Goal: Task Accomplishment & Management: Use online tool/utility

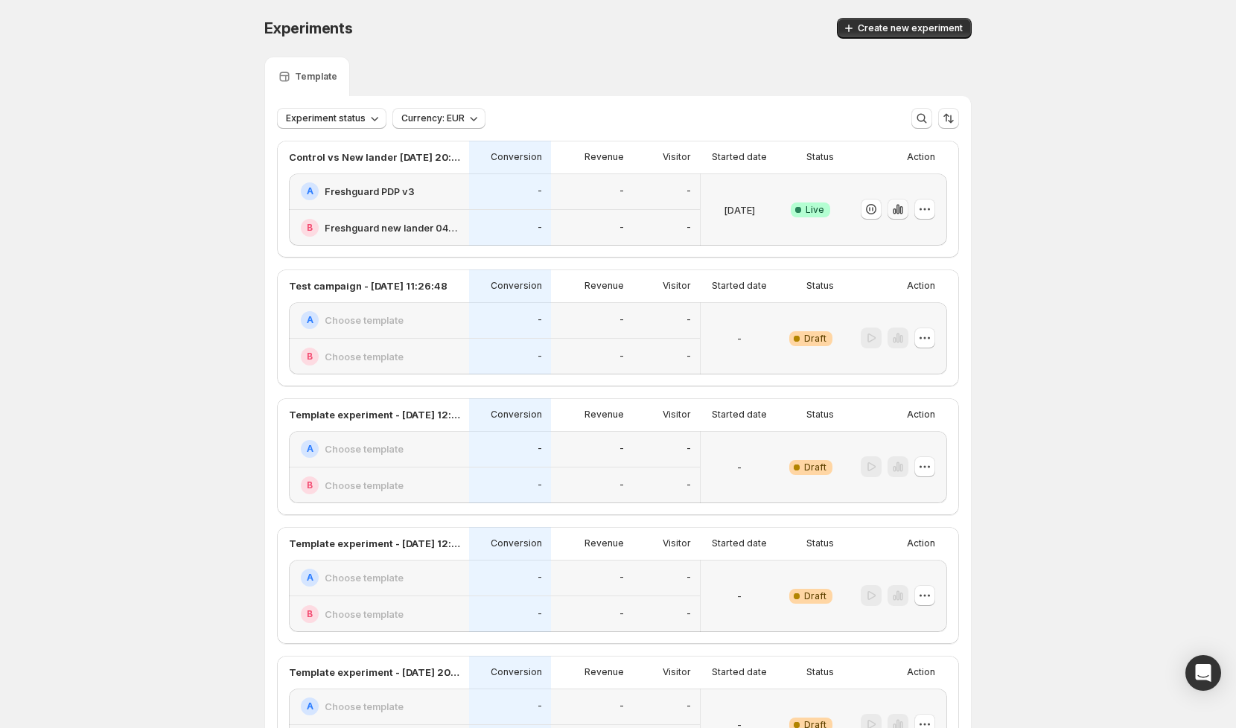
click at [895, 213] on icon "button" at bounding box center [897, 209] width 15 height 15
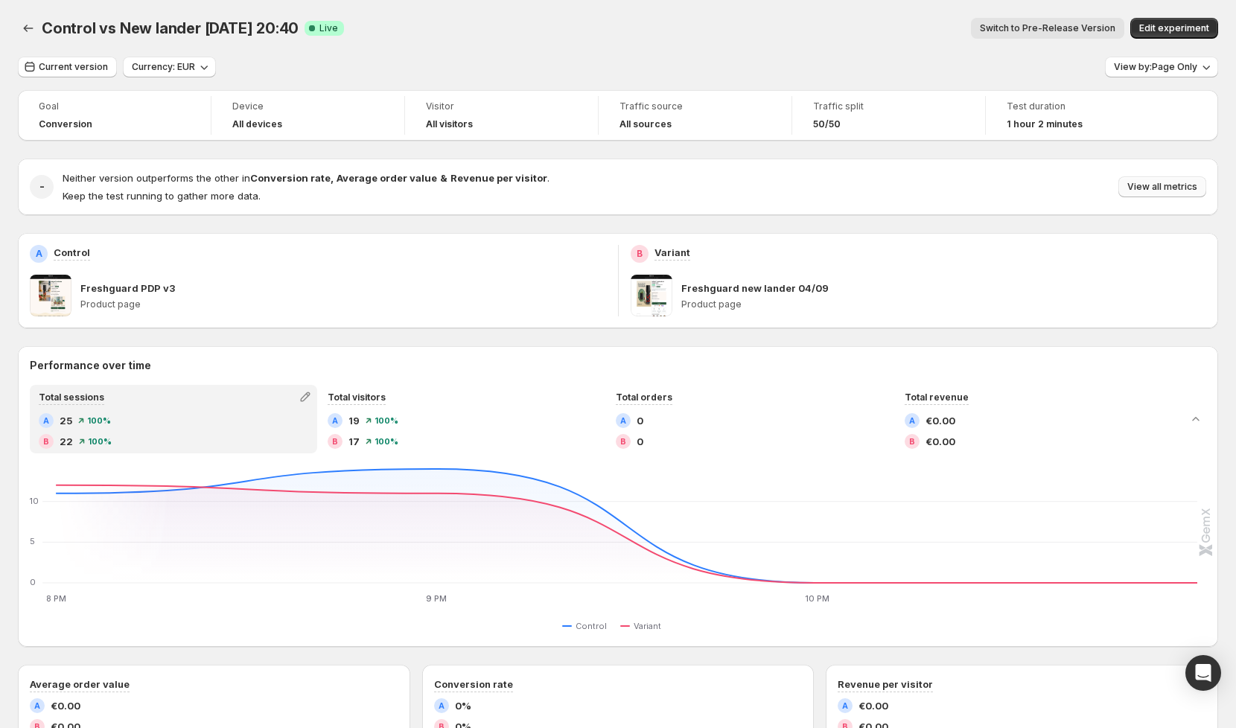
click at [1142, 193] on span "View all metrics" at bounding box center [1162, 187] width 70 height 12
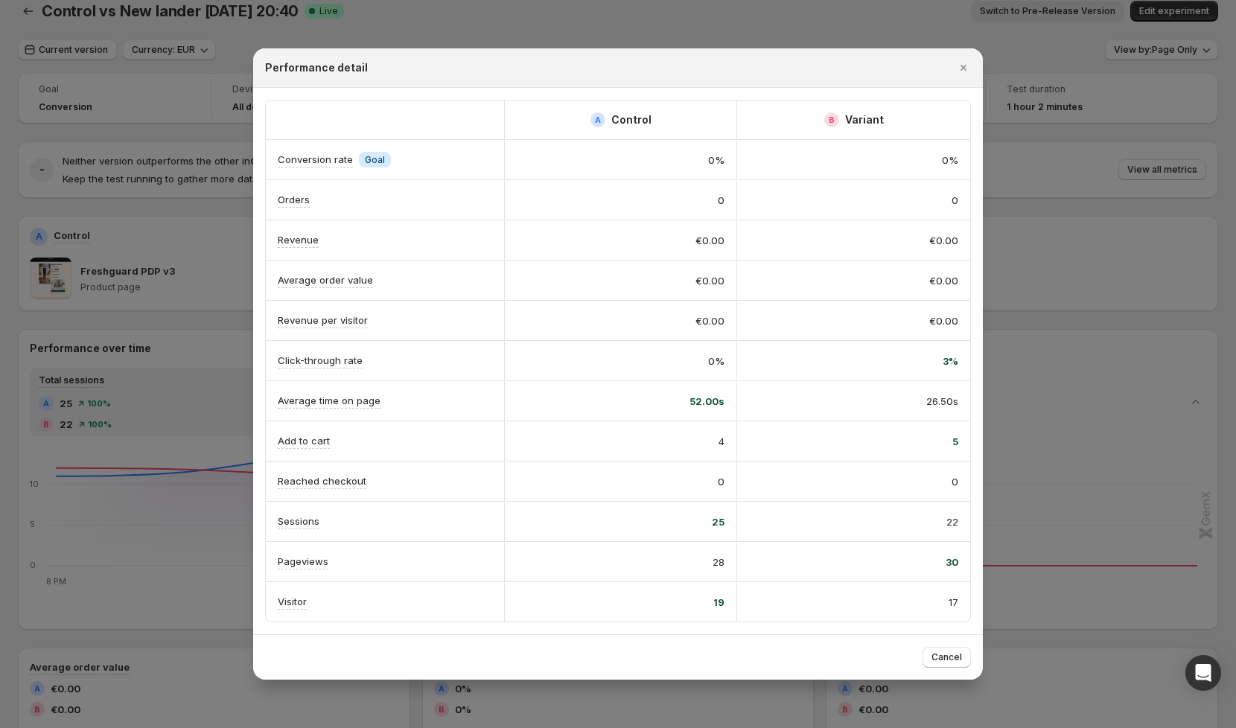
scroll to position [16, 0]
click at [965, 85] on div "Performance detail" at bounding box center [617, 67] width 729 height 39
click at [964, 74] on icon "Close" at bounding box center [963, 67] width 15 height 15
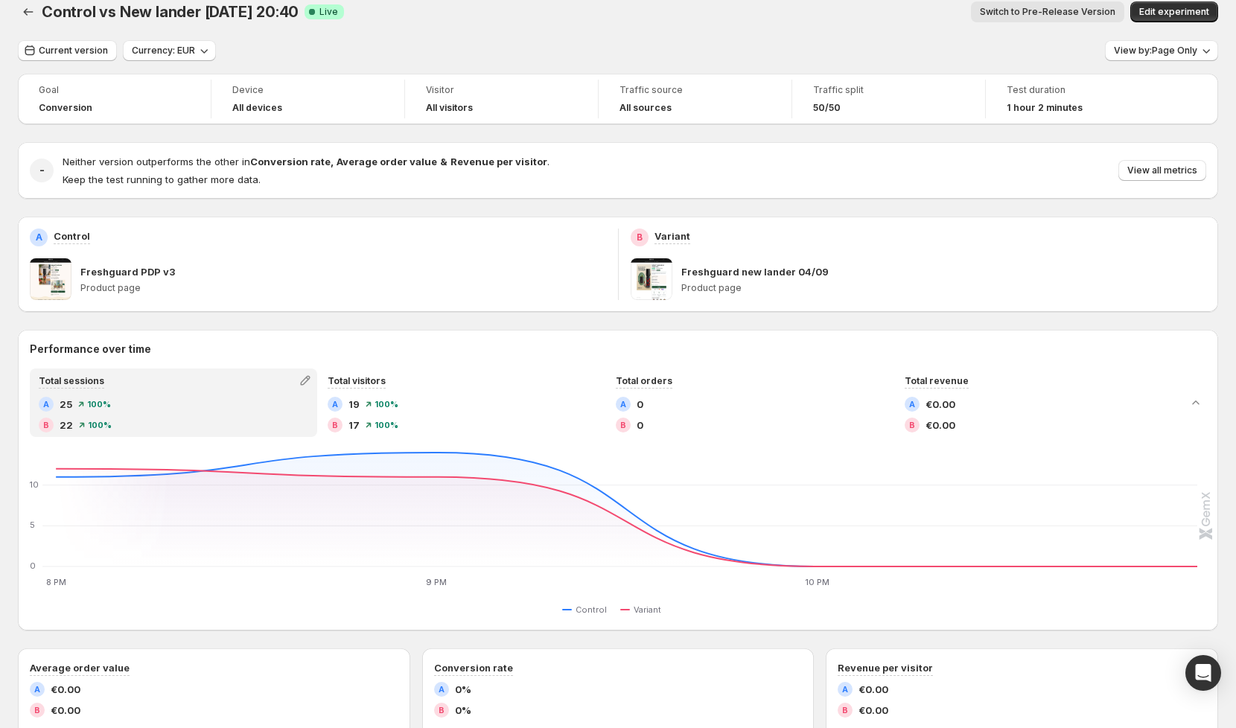
scroll to position [0, 0]
